Goal: Communication & Community: Answer question/provide support

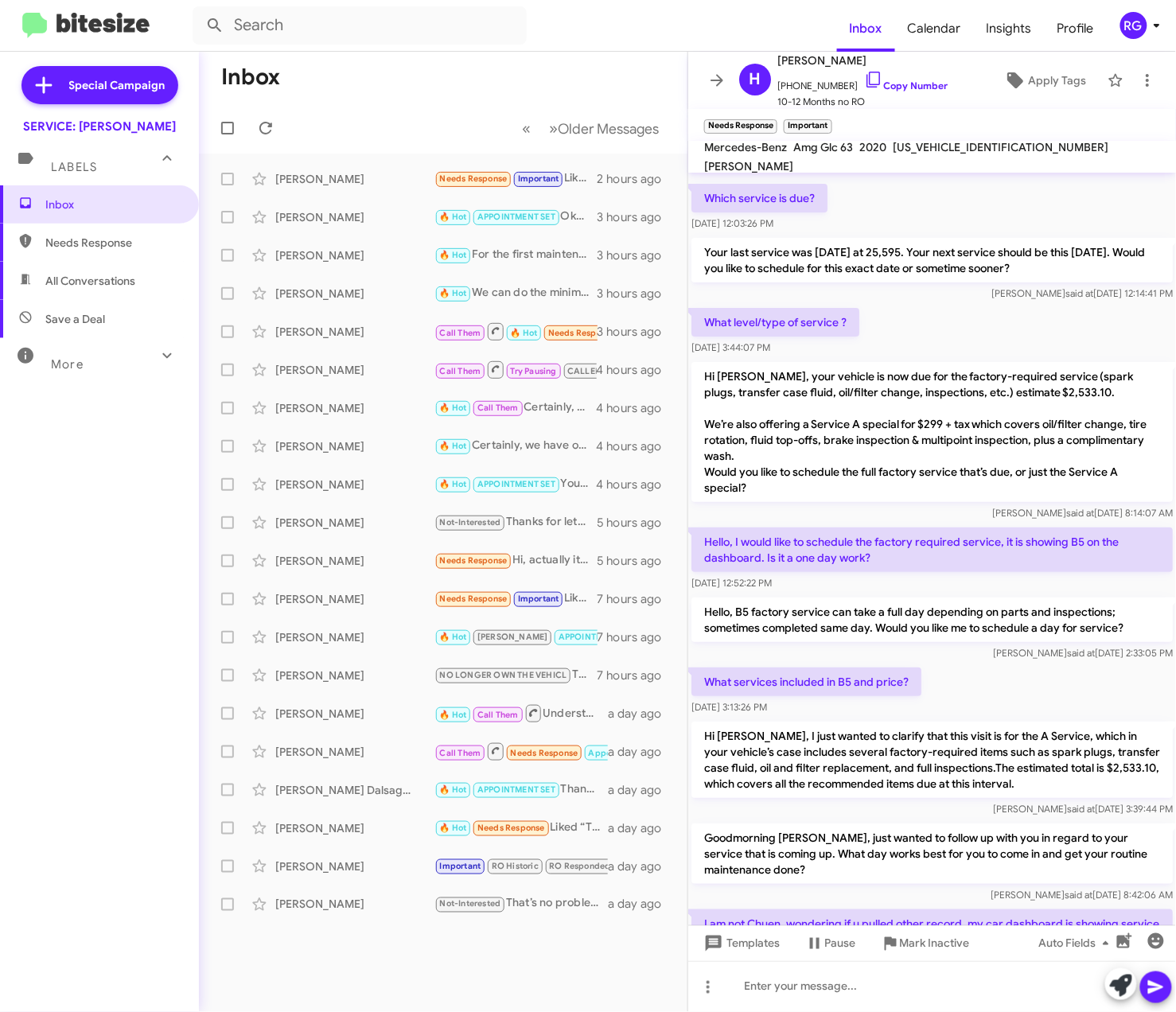
scroll to position [477, 0]
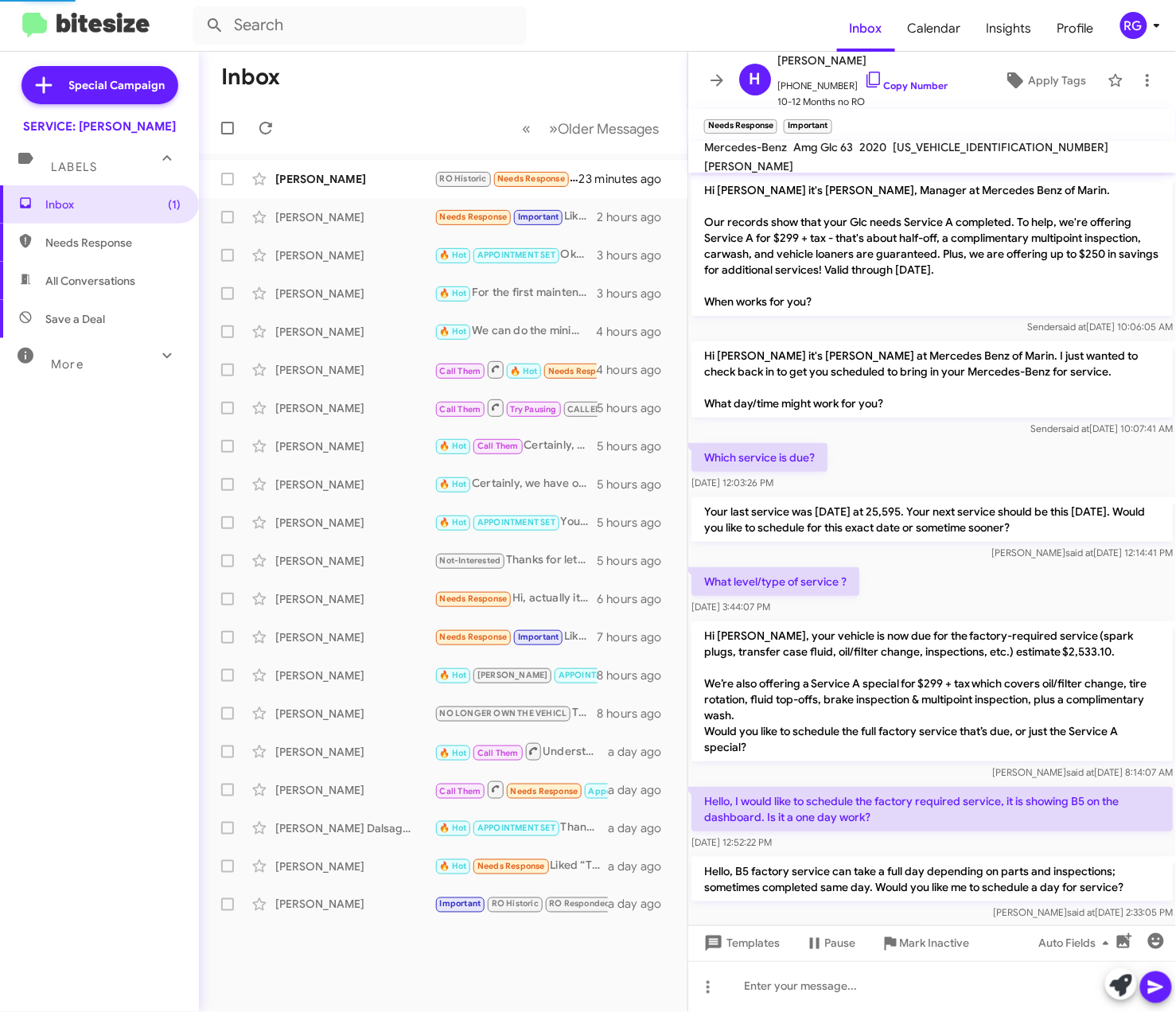
scroll to position [711, 0]
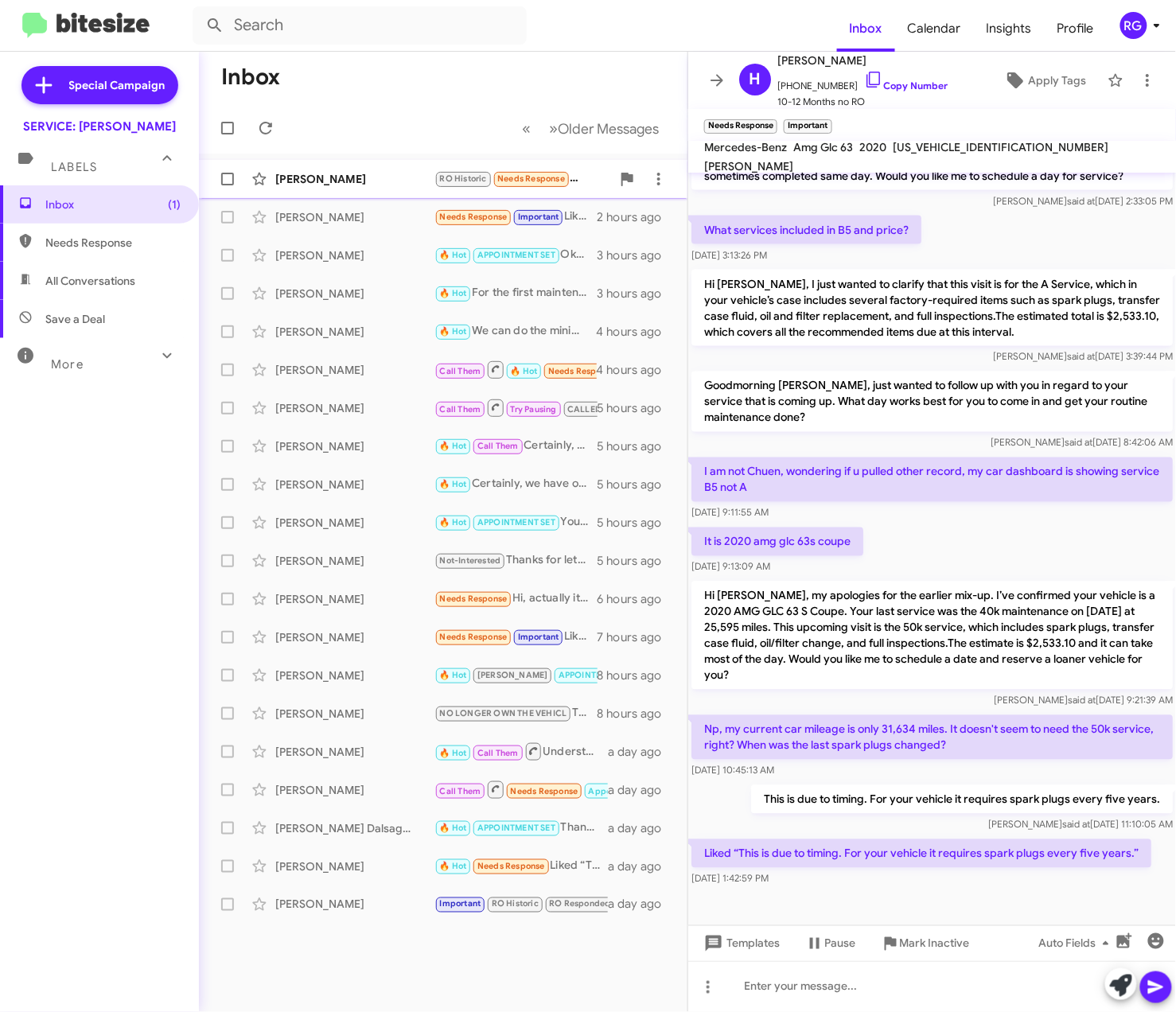
click at [350, 180] on div "Brenda Willett" at bounding box center [355, 178] width 159 height 16
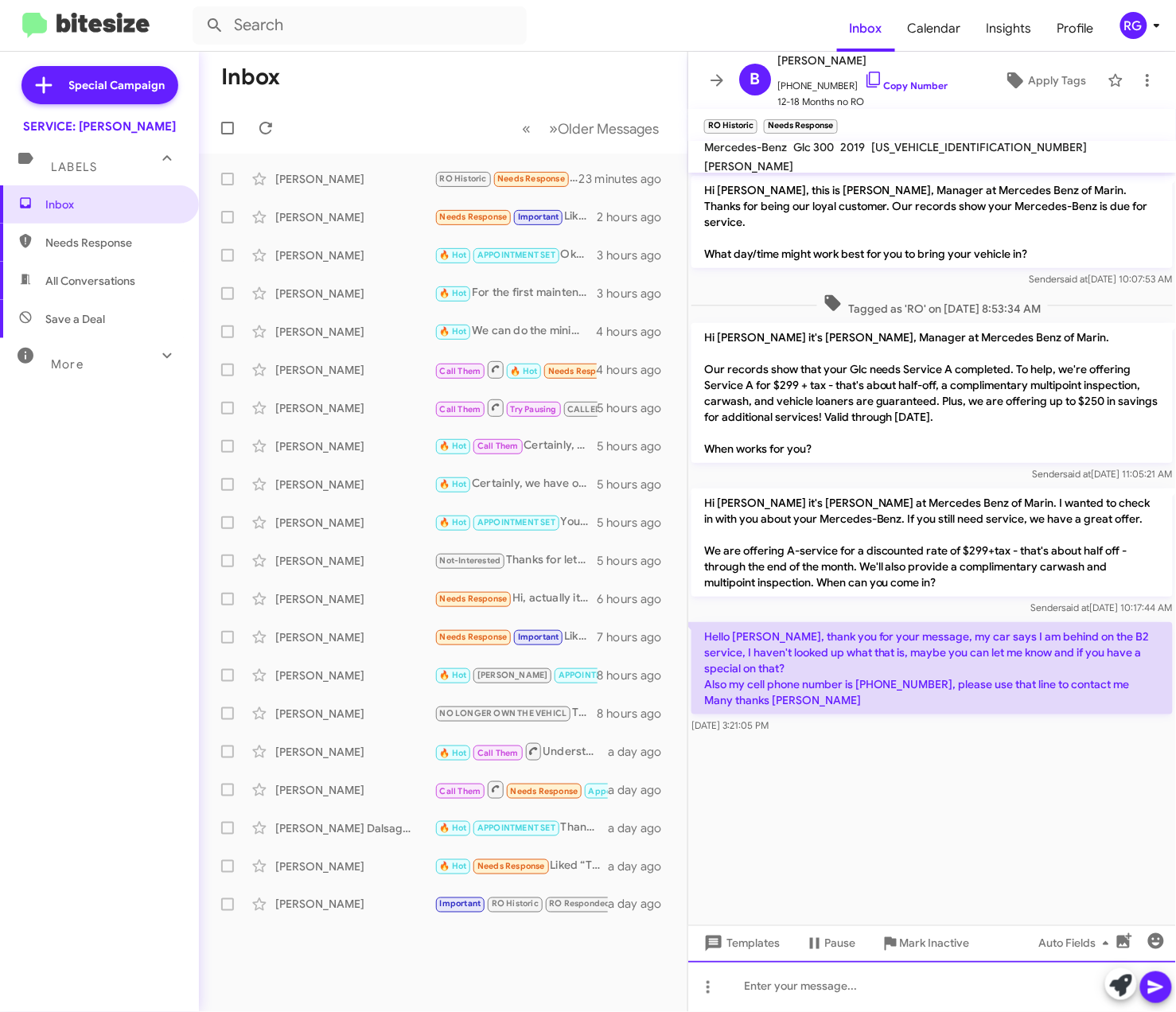
click at [906, 978] on div at bounding box center [932, 986] width 488 height 51
drag, startPoint x: 930, startPoint y: 1006, endPoint x: 636, endPoint y: 1031, distance: 295.1
click at [636, 1011] on html "Inbox Calendar Insights Profile RG Special Campaign SERVICE: Mercedes Marin Lab…" at bounding box center [588, 506] width 1176 height 1012
copy div "tHE B SERVICE 699"
click at [905, 980] on div "tHE B SERVICE 699" at bounding box center [932, 986] width 488 height 51
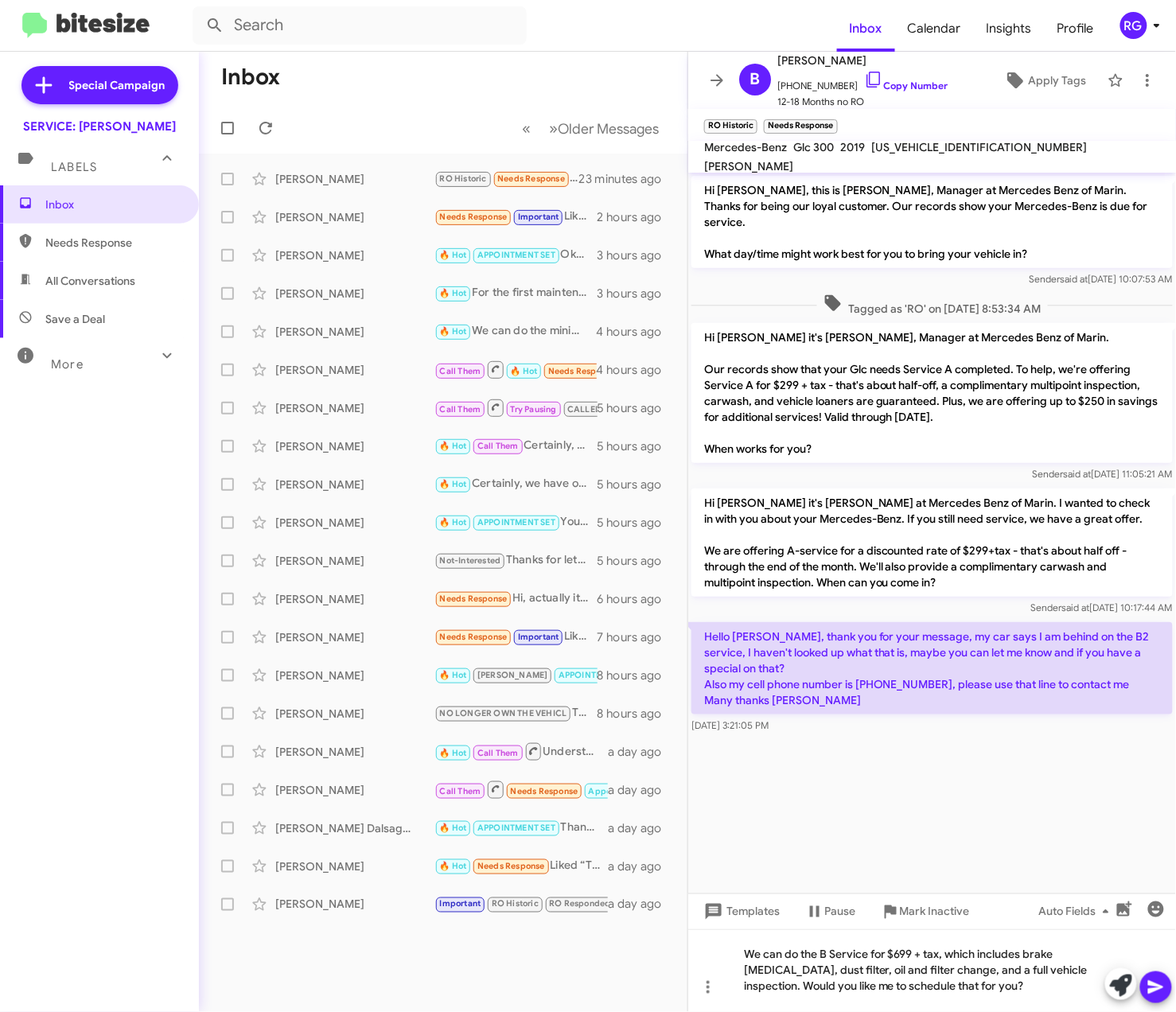
click at [1149, 986] on icon at bounding box center [1156, 987] width 19 height 19
